Goal: Task Accomplishment & Management: Manage account settings

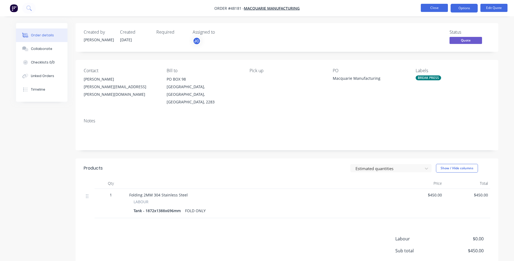
click at [435, 9] on button "Close" at bounding box center [434, 8] width 27 height 8
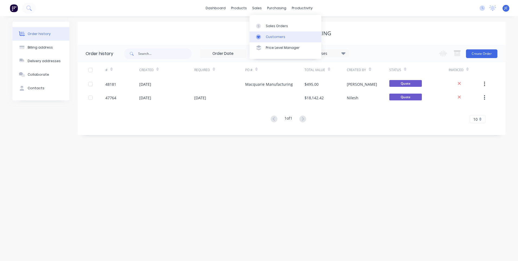
click at [262, 35] on div at bounding box center [260, 36] width 8 height 5
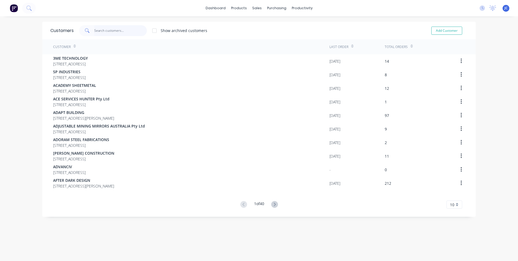
click at [115, 29] on input "text" at bounding box center [120, 30] width 53 height 11
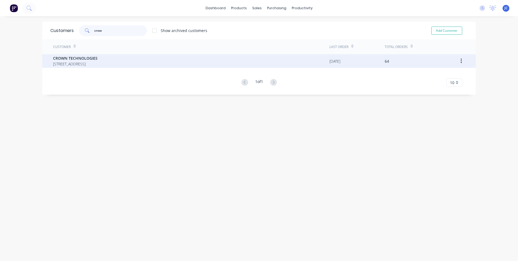
type input "crow"
click at [76, 60] on span "CROWN TECHNOLOGIES" at bounding box center [75, 58] width 44 height 6
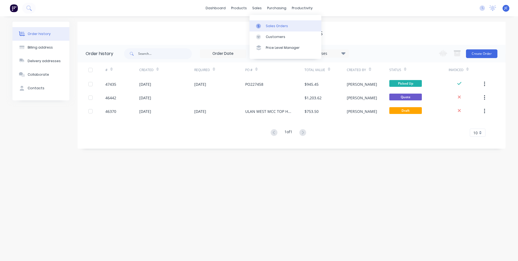
click at [272, 26] on div "Sales Orders" at bounding box center [277, 26] width 22 height 5
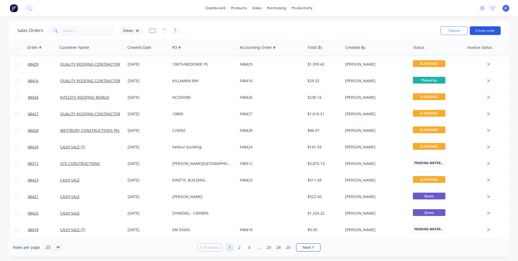
click at [487, 31] on button "Create order" at bounding box center [485, 30] width 31 height 9
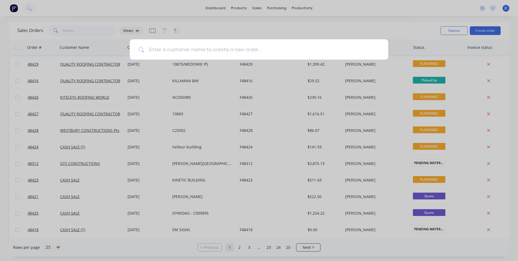
click at [212, 49] on input at bounding box center [261, 49] width 235 height 20
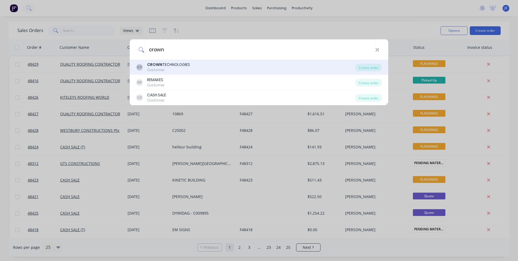
type input "crown"
click at [175, 64] on div "CROWN TECHNOLOGIES" at bounding box center [168, 65] width 43 height 6
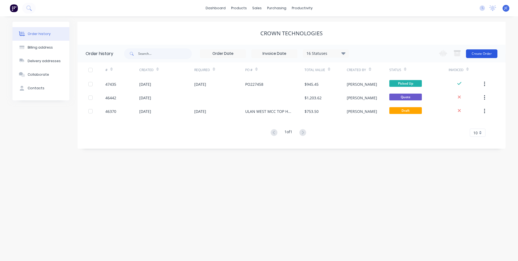
click at [485, 52] on button "Create Order" at bounding box center [481, 53] width 31 height 9
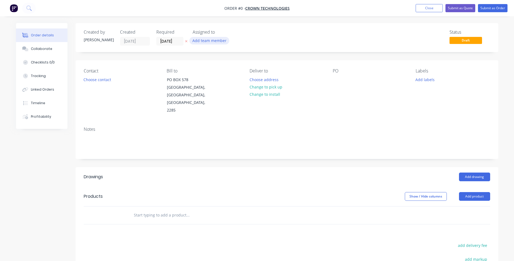
click at [214, 43] on button "Add team member" at bounding box center [209, 40] width 40 height 7
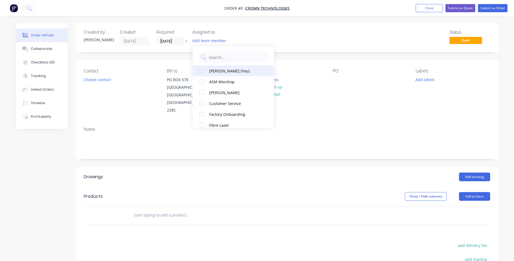
click at [201, 71] on div at bounding box center [201, 70] width 11 height 11
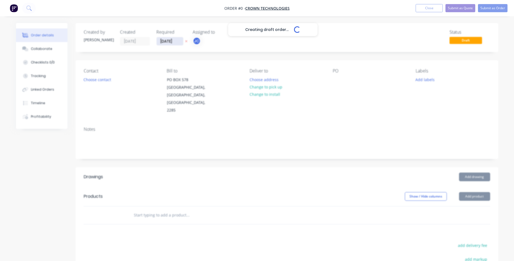
click at [169, 41] on div "Creating draft order... Loading... Order details Collaborate Checklists 0/0 Tra…" at bounding box center [257, 186] width 493 height 327
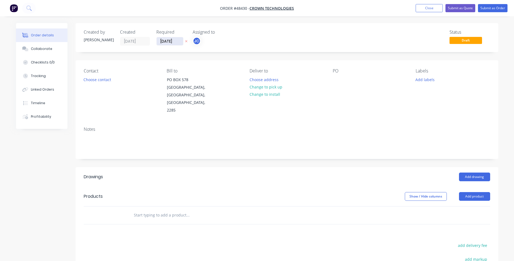
click at [178, 39] on input "[DATE]" at bounding box center [170, 41] width 27 height 8
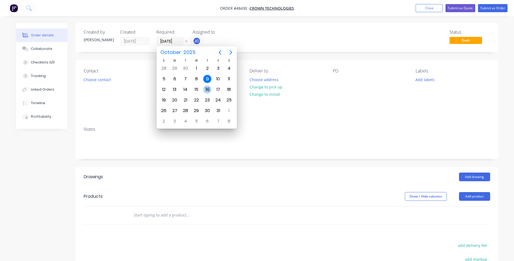
click at [207, 88] on div "16" at bounding box center [207, 89] width 8 height 8
type input "[DATE]"
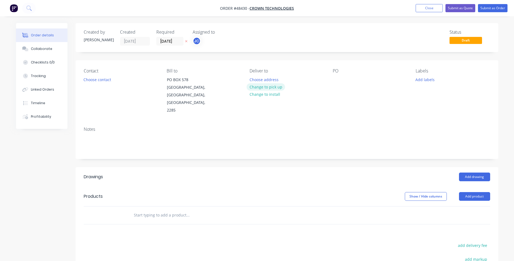
click at [267, 89] on button "Change to pick up" at bounding box center [266, 86] width 38 height 7
click at [105, 81] on button "Choose contact" at bounding box center [96, 79] width 33 height 7
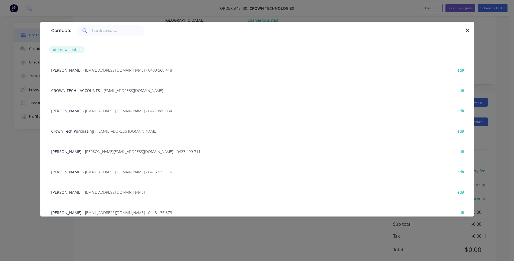
click at [65, 50] on button "add new contact" at bounding box center [67, 49] width 36 height 7
select select "AU"
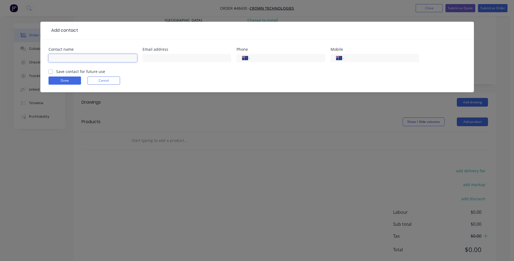
click at [67, 56] on input "text" at bounding box center [93, 58] width 89 height 8
type input "[PERSON_NAME]"
type input "A"
type input "[EMAIL_ADDRESS][DOMAIN_NAME]"
click at [294, 59] on input "tel" at bounding box center [286, 58] width 65 height 6
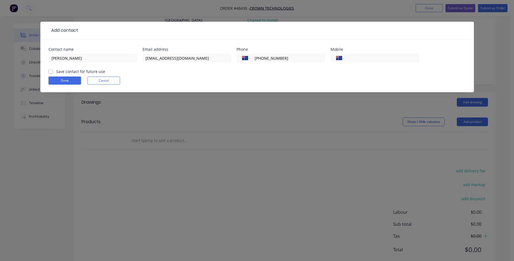
type input "[PHONE_NUMBER]"
click at [362, 54] on div "International [GEOGRAPHIC_DATA] [GEOGRAPHIC_DATA] [GEOGRAPHIC_DATA] [GEOGRAPHIC…" at bounding box center [375, 61] width 89 height 16
click at [362, 55] on input "tel" at bounding box center [380, 58] width 65 height 6
type input "0416 538 864"
click at [318, 80] on div "Done Cancel" at bounding box center [257, 80] width 417 height 8
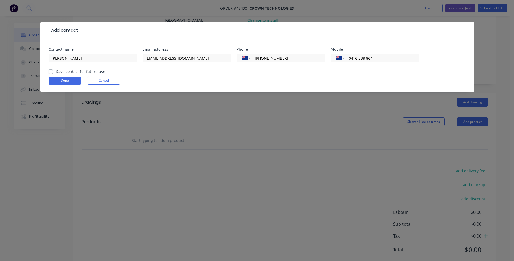
click at [56, 72] on label "Save contact for future use" at bounding box center [80, 72] width 49 height 6
click at [51, 72] on input "Save contact for future use" at bounding box center [51, 71] width 4 height 5
checkbox input "true"
click at [63, 80] on button "Done" at bounding box center [65, 80] width 33 height 8
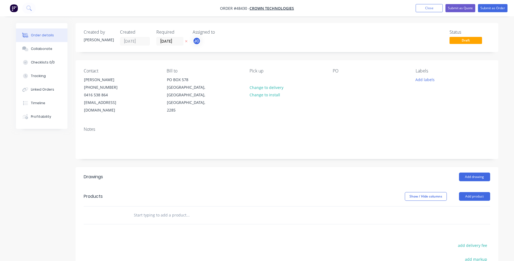
scroll to position [82, 0]
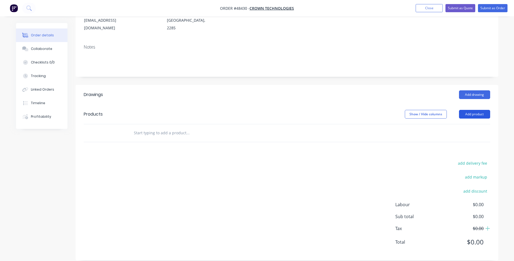
click at [473, 110] on button "Add product" at bounding box center [474, 114] width 31 height 9
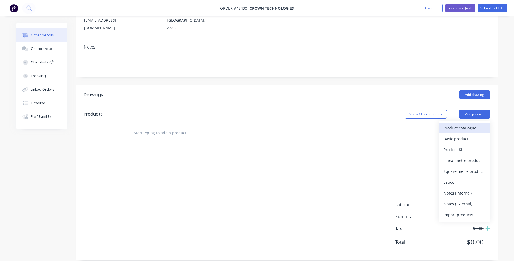
click at [465, 124] on div "Product catalogue" at bounding box center [465, 128] width 42 height 8
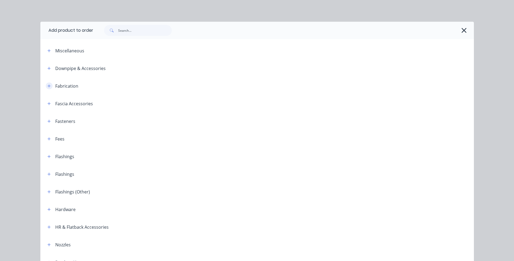
click at [46, 85] on button "button" at bounding box center [49, 85] width 7 height 7
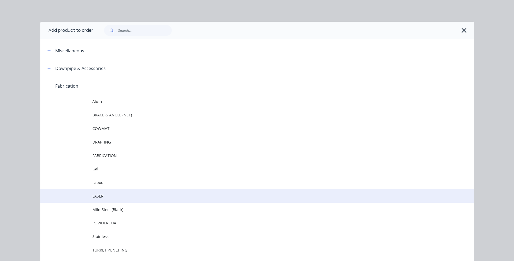
click at [97, 196] on span "LASER" at bounding box center [244, 196] width 305 height 6
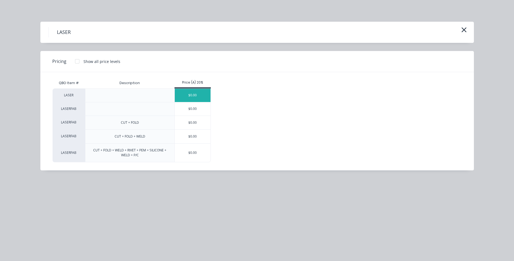
click at [194, 97] on div "$0.00" at bounding box center [193, 95] width 36 height 13
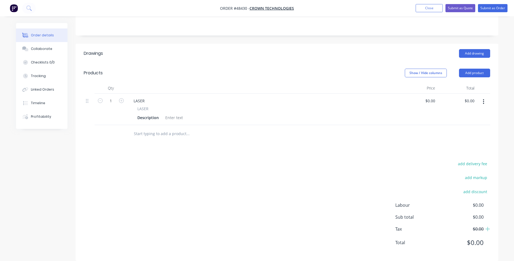
scroll to position [124, 0]
click at [144, 96] on div "LASER" at bounding box center [139, 100] width 20 height 8
drag, startPoint x: 147, startPoint y: 93, endPoint x: 130, endPoint y: 93, distance: 16.5
click at [130, 96] on div "LASER" at bounding box center [139, 100] width 20 height 8
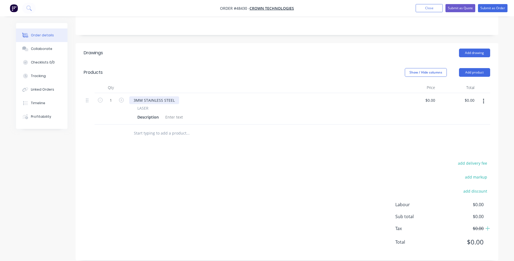
click at [174, 96] on div "3MM STAINLESS STEEL" at bounding box center [154, 100] width 50 height 8
click at [150, 113] on div "Description" at bounding box center [148, 117] width 26 height 8
click at [153, 113] on div "Description" at bounding box center [148, 117] width 26 height 8
click at [169, 113] on div "Gland Plate Holes" at bounding box center [153, 117] width 37 height 8
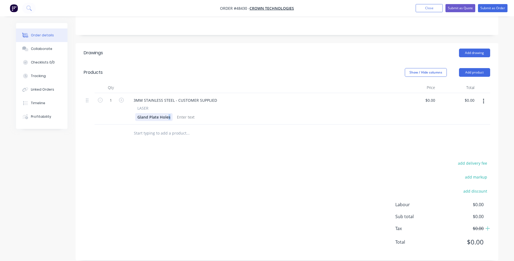
click at [170, 113] on div "Gland Plate Holes" at bounding box center [153, 117] width 37 height 8
click at [195, 113] on div at bounding box center [191, 117] width 22 height 8
click at [351, 124] on div at bounding box center [287, 133] width 407 height 18
click at [122, 98] on icon "button" at bounding box center [121, 100] width 5 height 5
type input "2"
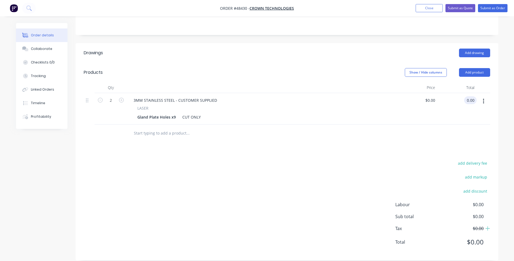
click at [469, 96] on input "0.00" at bounding box center [471, 100] width 10 height 8
type input "237.92"
type input "$118.96"
type input "$237.92"
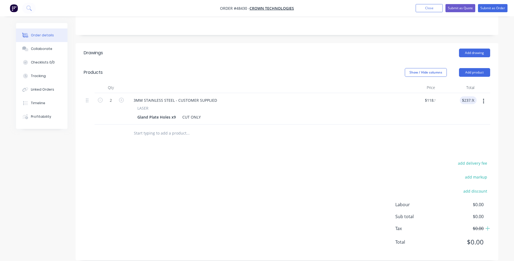
click at [436, 139] on div "Drawings Add drawing Products Show / Hide columns Add product Qty Price Total 2…" at bounding box center [287, 151] width 423 height 217
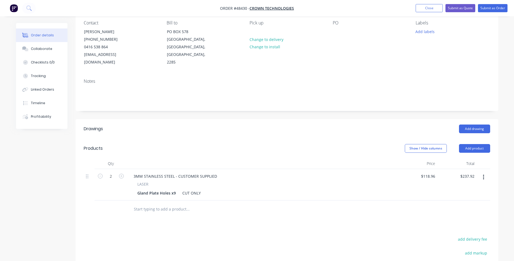
scroll to position [0, 0]
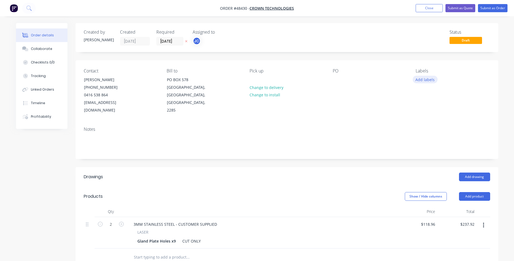
click at [424, 78] on button "Add labels" at bounding box center [425, 79] width 25 height 7
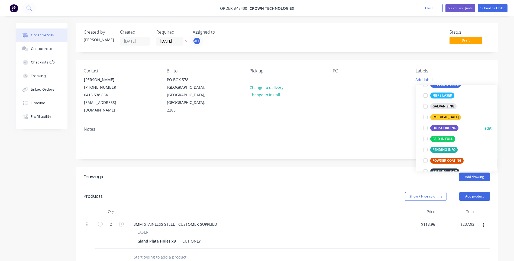
scroll to position [27, 0]
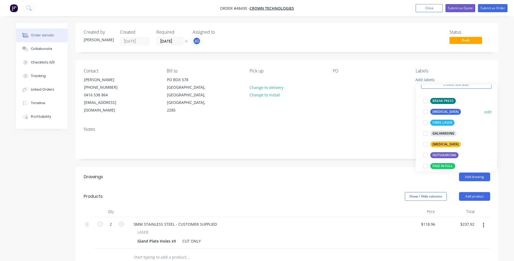
click at [425, 112] on div at bounding box center [425, 111] width 11 height 11
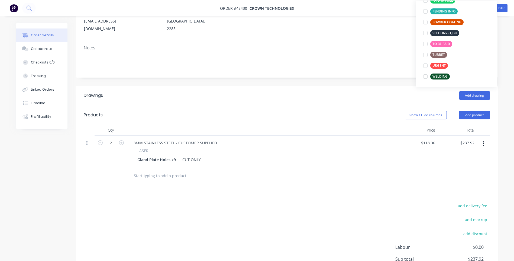
scroll to position [0, 0]
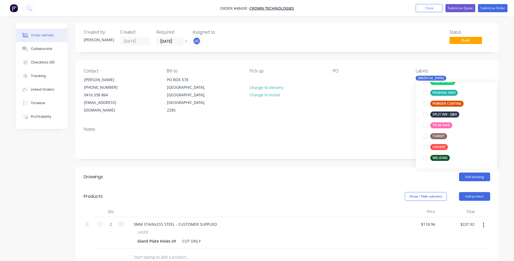
click at [490, 67] on div "Contact [PERSON_NAME] [PHONE_NUMBER] [EMAIL_ADDRESS][DOMAIN_NAME] Bill to [GEOG…" at bounding box center [287, 91] width 423 height 62
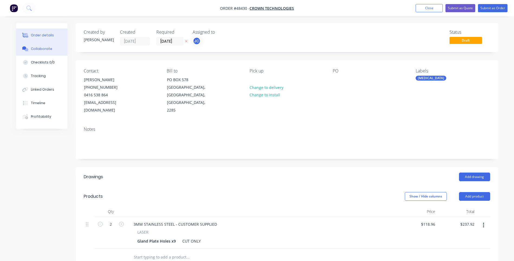
click at [44, 46] on div "Collaborate" at bounding box center [41, 48] width 21 height 5
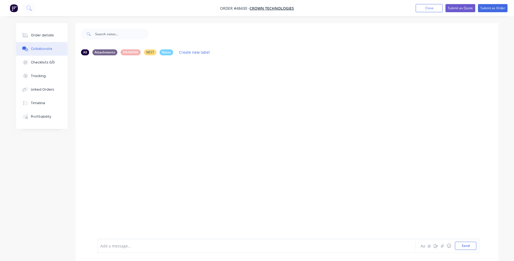
click at [151, 247] on div at bounding box center [242, 246] width 282 height 6
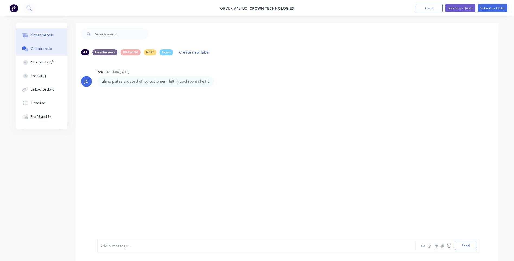
click at [43, 37] on div "Order details" at bounding box center [42, 35] width 23 height 5
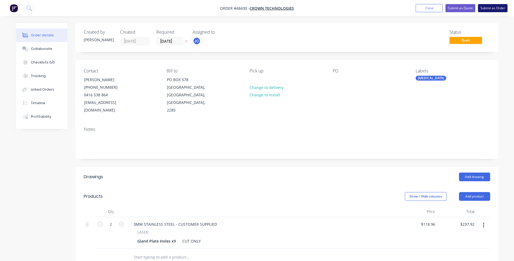
click at [494, 8] on button "Submit as Order" at bounding box center [493, 8] width 30 height 8
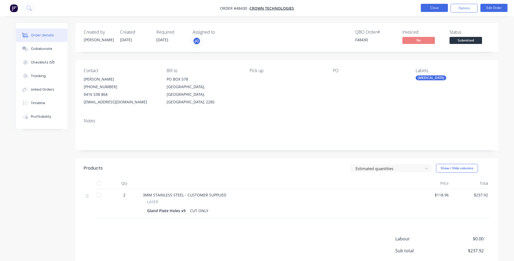
click at [439, 9] on button "Close" at bounding box center [434, 8] width 27 height 8
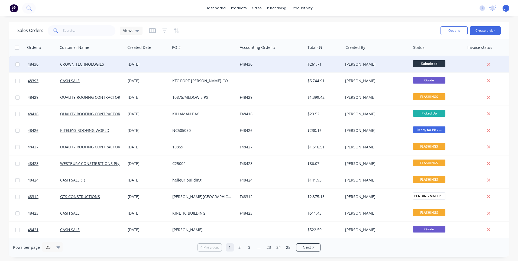
click at [247, 63] on div "F48430" at bounding box center [270, 64] width 60 height 5
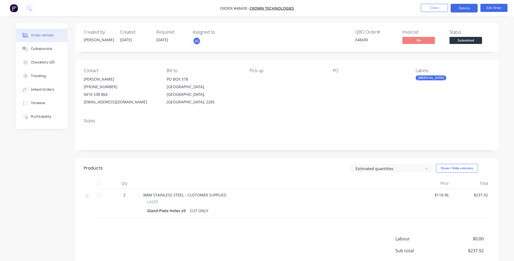
click at [467, 9] on button "Options" at bounding box center [464, 8] width 27 height 9
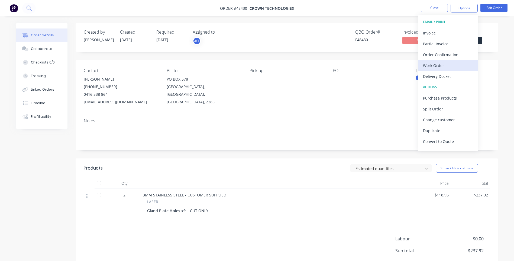
click at [433, 67] on div "Work Order" at bounding box center [448, 66] width 50 height 8
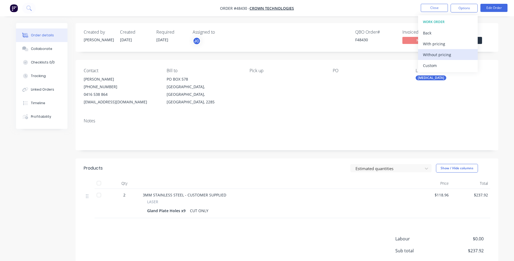
click at [433, 54] on div "Without pricing" at bounding box center [448, 55] width 50 height 8
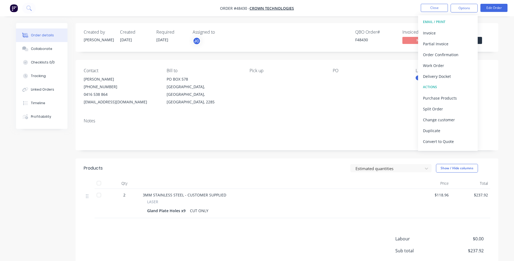
click at [323, 26] on div "Created by [PERSON_NAME] Created [DATE] Required [DATE] Assigned to JC QBO Orde…" at bounding box center [287, 37] width 423 height 29
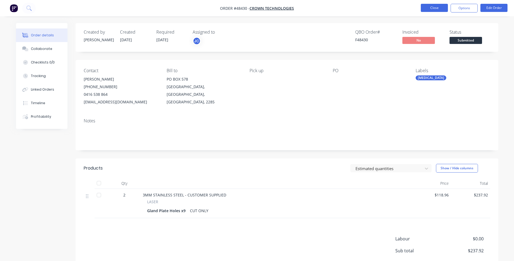
click at [435, 8] on button "Close" at bounding box center [434, 8] width 27 height 8
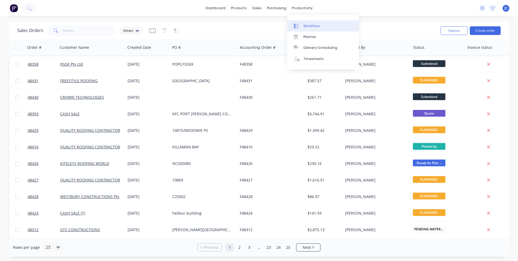
click at [301, 24] on div at bounding box center [298, 26] width 8 height 5
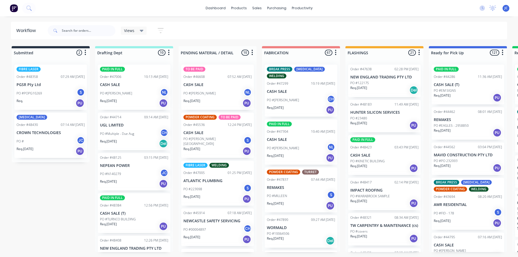
click at [143, 29] on icon at bounding box center [142, 31] width 4 height 6
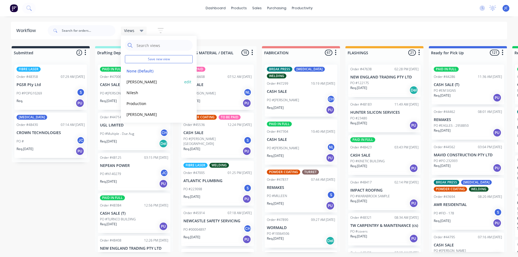
click at [130, 82] on button "[PERSON_NAME]" at bounding box center [154, 82] width 58 height 6
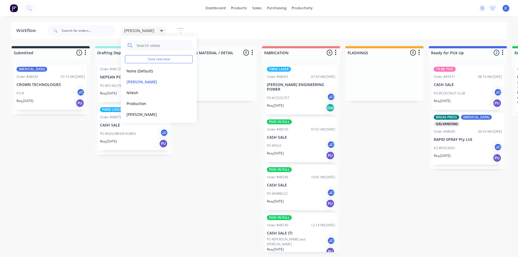
click at [140, 25] on div "[PERSON_NAME] Save new view None (Default) edit [PERSON_NAME] edit [PERSON_NAME…" at bounding box center [155, 30] width 69 height 11
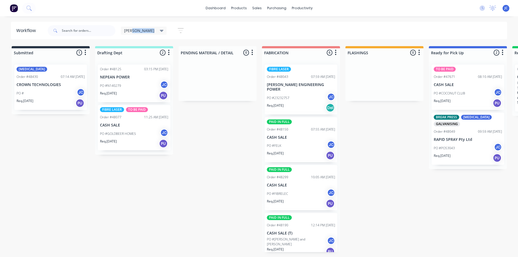
click at [160, 30] on icon at bounding box center [162, 31] width 4 height 6
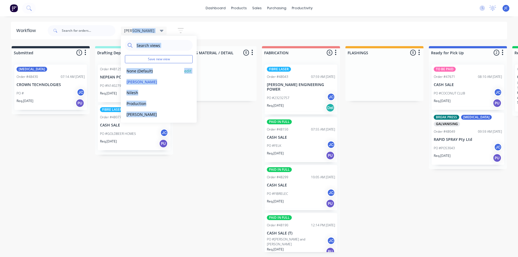
drag, startPoint x: 138, startPoint y: 30, endPoint x: 134, endPoint y: 71, distance: 41.1
click at [134, 71] on button "None (Default)" at bounding box center [154, 71] width 58 height 6
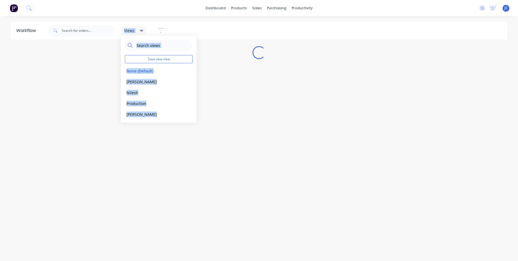
click at [144, 24] on div "Views Save new view None (Default) edit [PERSON_NAME] edit [PERSON_NAME] edit P…" at bounding box center [108, 30] width 123 height 16
